Goal: Check status: Check status

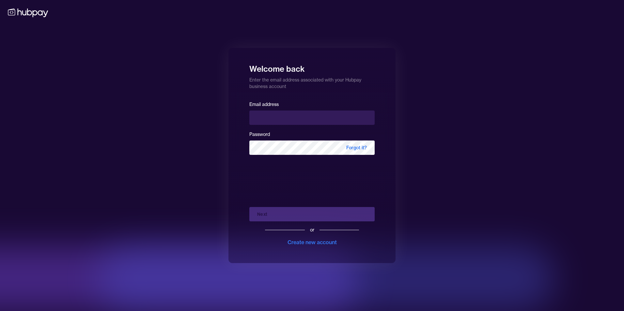
type input "**********"
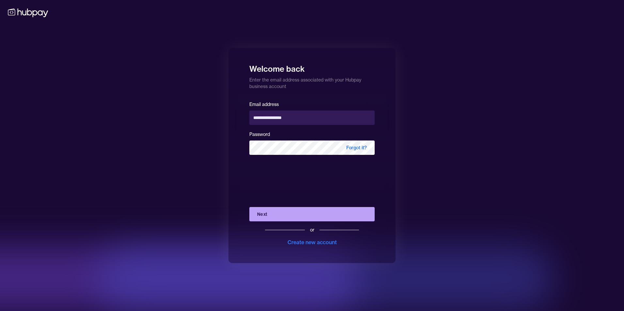
click at [288, 215] on button "Next" at bounding box center [311, 214] width 125 height 14
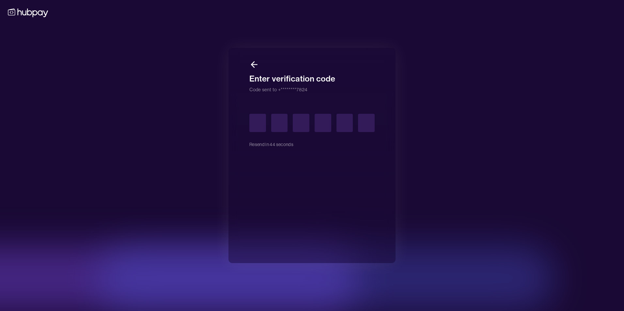
type input "*"
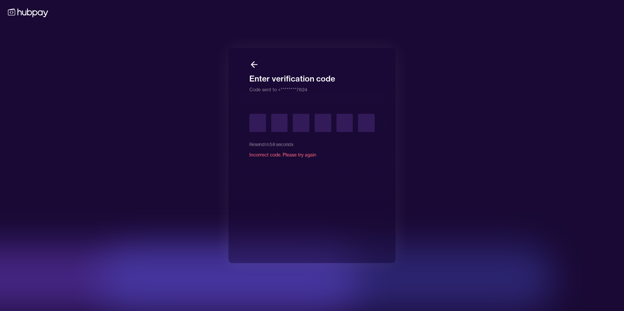
type input "*"
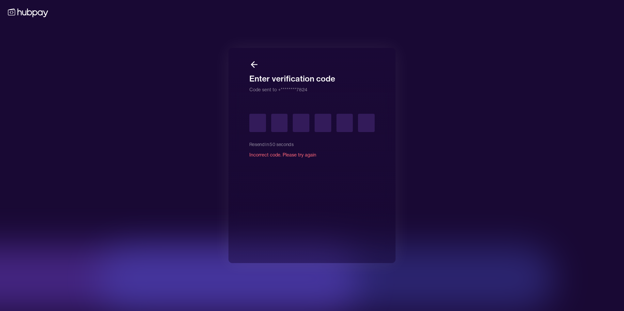
type input "*"
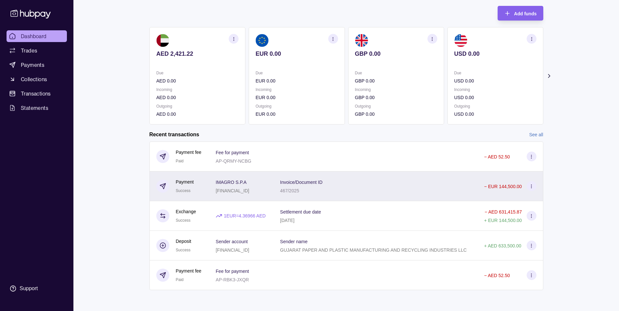
scroll to position [65, 0]
click at [532, 185] on circle at bounding box center [532, 185] width 0 height 0
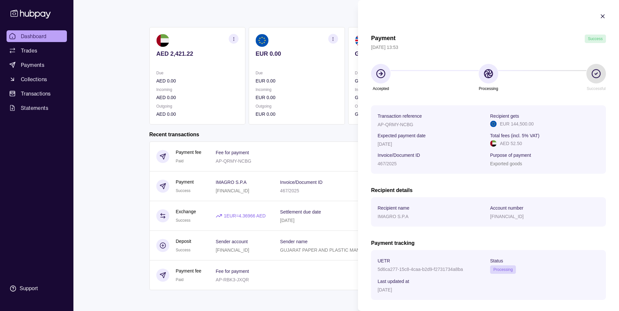
scroll to position [30, 0]
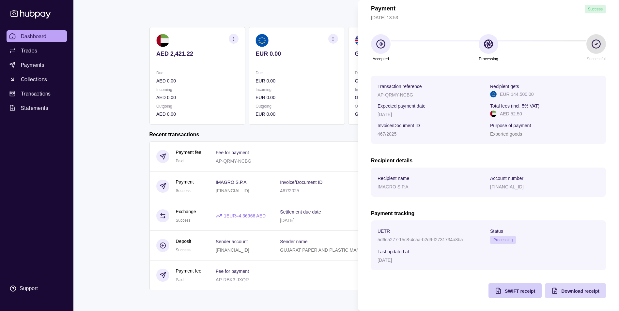
click at [497, 293] on div "SWIFT receipt" at bounding box center [510, 291] width 50 height 15
click at [432, 286] on div "Payment Success [DATE] 13:53 Accepted Processing Successful Transaction referen…" at bounding box center [488, 152] width 235 height 294
click at [60, 127] on html "Dashboard Trades Payments Collections Transactions Statements Support S Hello, …" at bounding box center [309, 137] width 619 height 347
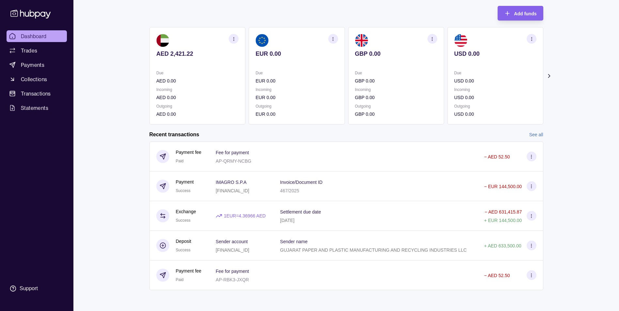
click at [96, 129] on div "Dashboard Trades Payments Collections Transactions Statements Support S Hello, …" at bounding box center [309, 137] width 619 height 347
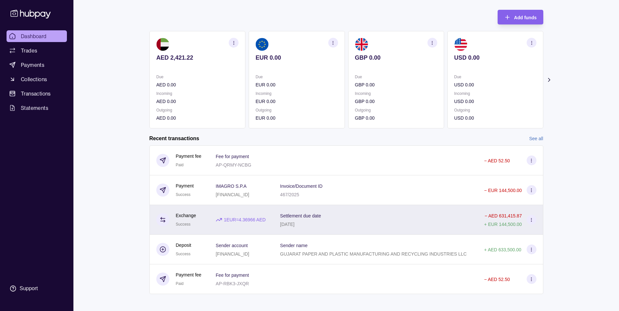
scroll to position [0, 0]
